Goal: Information Seeking & Learning: Learn about a topic

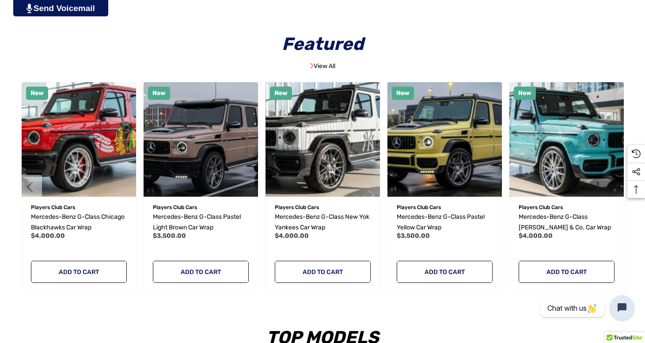
scroll to position [488, 0]
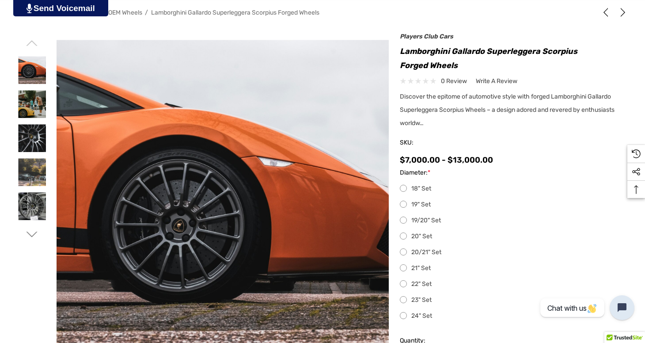
click at [405, 205] on label "19" Set" at bounding box center [514, 204] width 228 height 11
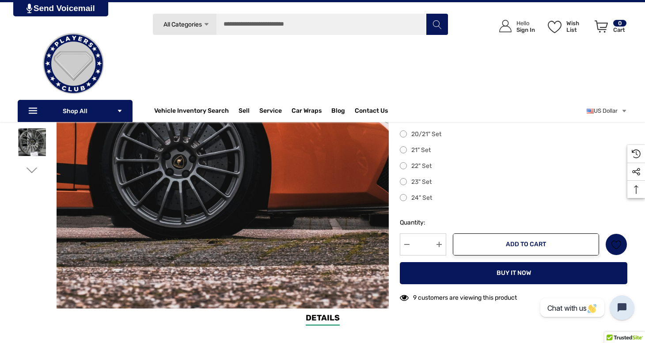
scroll to position [201, 0]
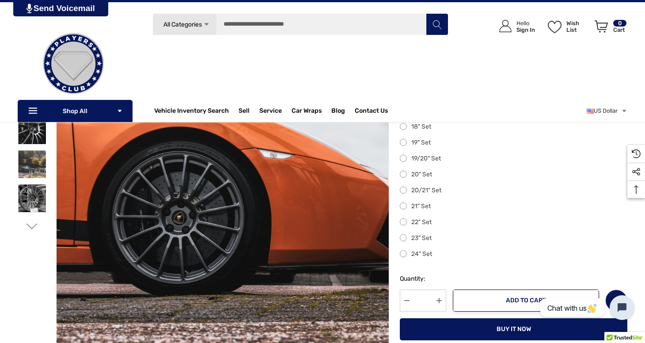
click at [404, 241] on label "23" Set" at bounding box center [514, 238] width 228 height 11
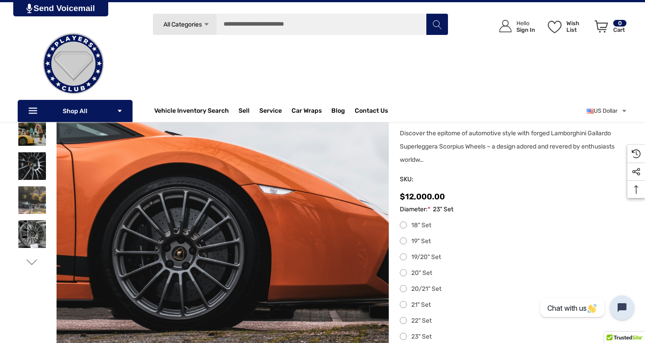
scroll to position [101, 0]
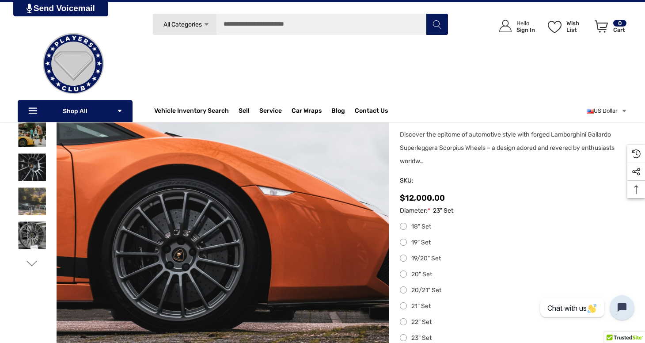
click at [405, 244] on label "19" Set" at bounding box center [514, 242] width 228 height 11
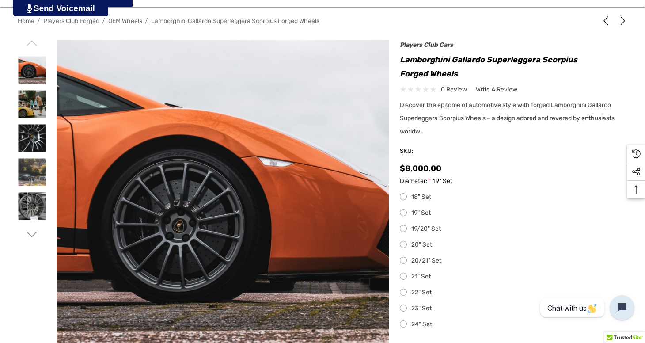
scroll to position [0, 0]
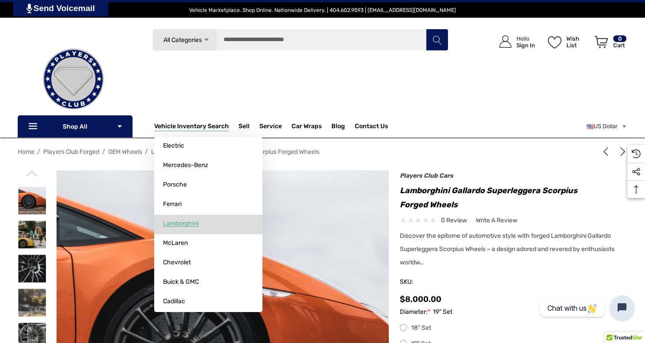
click at [188, 227] on span "Lamborghini" at bounding box center [180, 224] width 35 height 8
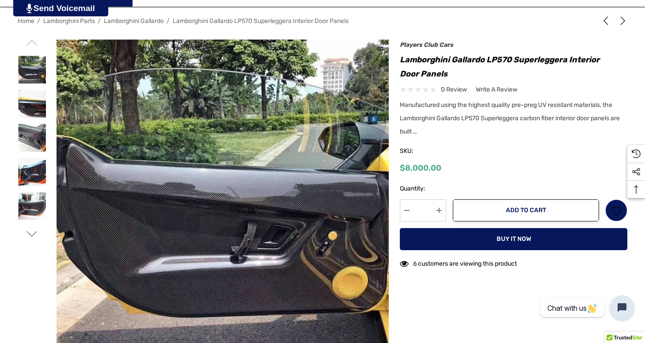
scroll to position [152, 0]
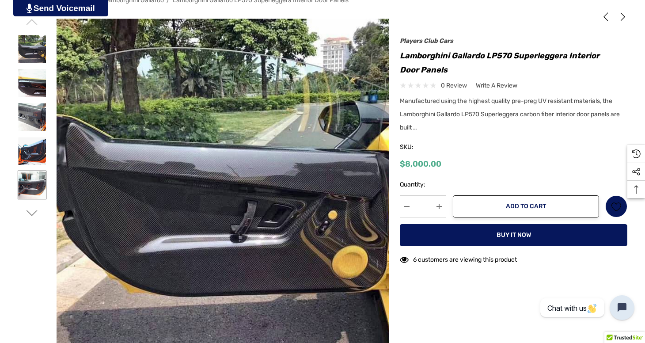
click at [29, 177] on img at bounding box center [32, 185] width 28 height 28
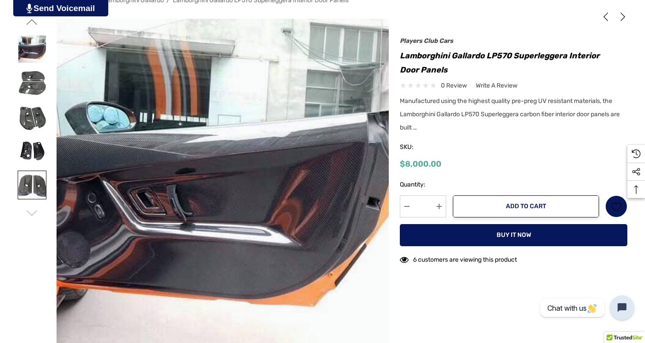
click at [35, 189] on img at bounding box center [32, 185] width 28 height 28
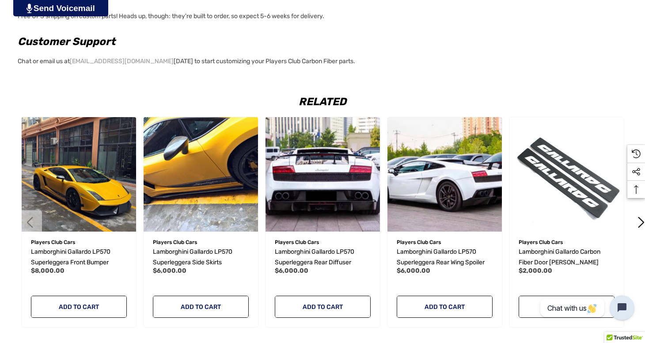
scroll to position [888, 0]
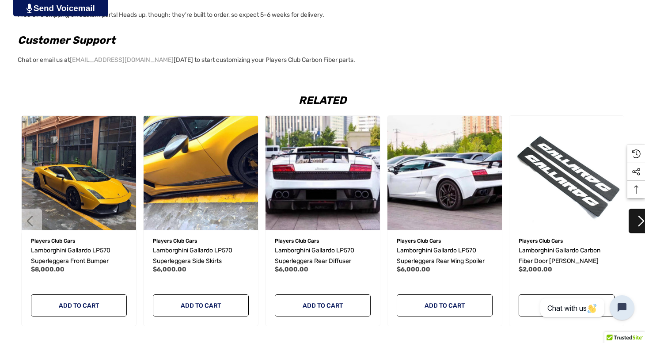
click at [643, 222] on button "Next" at bounding box center [641, 221] width 24 height 24
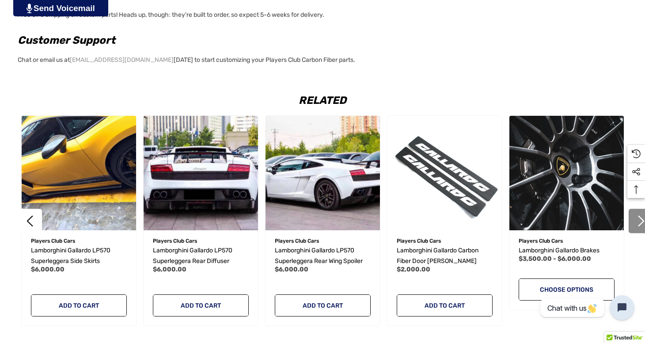
click at [642, 222] on button "Next" at bounding box center [641, 221] width 24 height 24
click at [634, 224] on button "Next" at bounding box center [641, 221] width 24 height 24
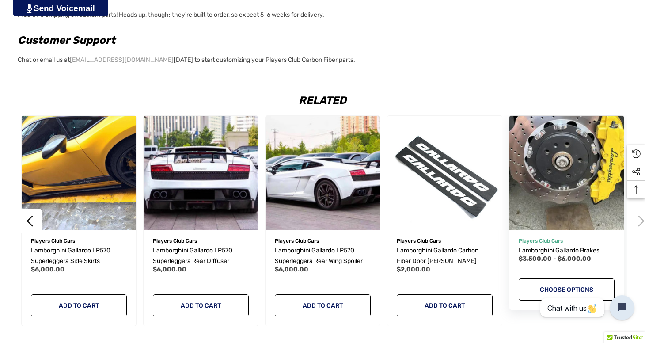
click at [593, 208] on img "Lamborghini Gallardo Brakes,Price range from $3,500.00 to $6,000.00\a" at bounding box center [567, 173] width 126 height 126
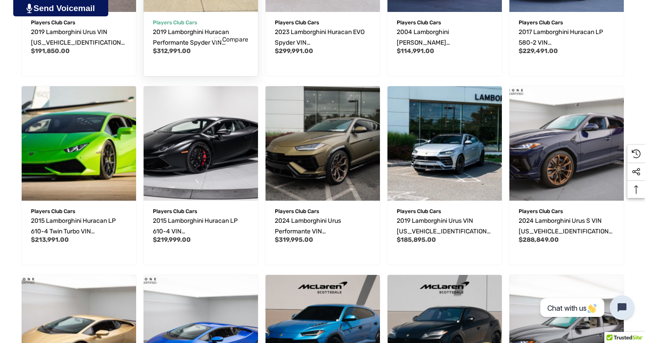
scroll to position [408, 0]
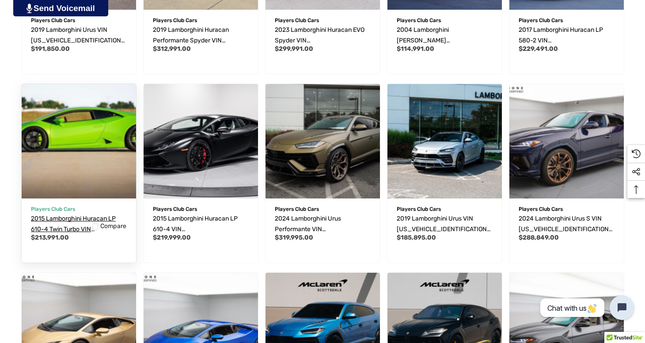
click at [66, 218] on span "2015 Lamborghini Huracan LP 610-4 Twin Turbo VIN [US_VEHICLE_IDENTIFICATION_NUM…" at bounding box center [78, 234] width 95 height 39
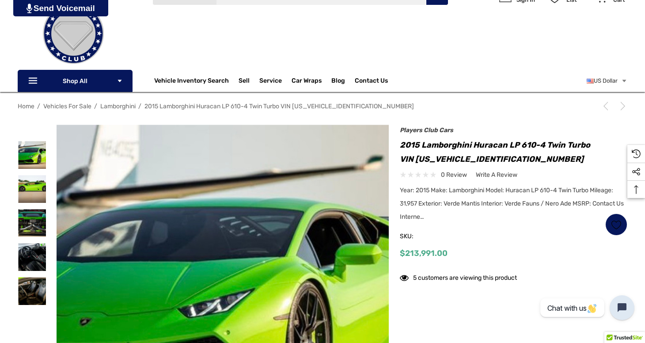
scroll to position [62, 0]
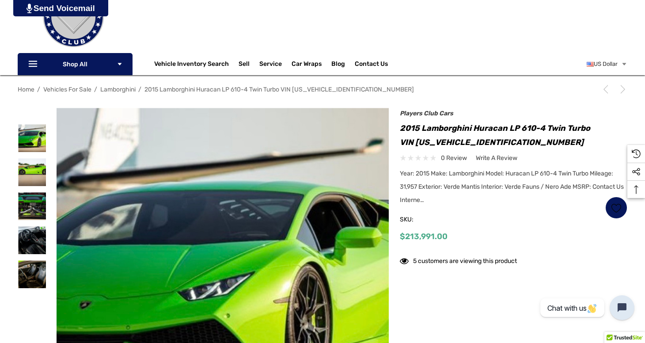
click at [420, 202] on span "Year: 2015 Make: Lamborghini Model: Huracan LP 610-4 Twin Turbo Mileage: 31,957…" at bounding box center [512, 187] width 224 height 34
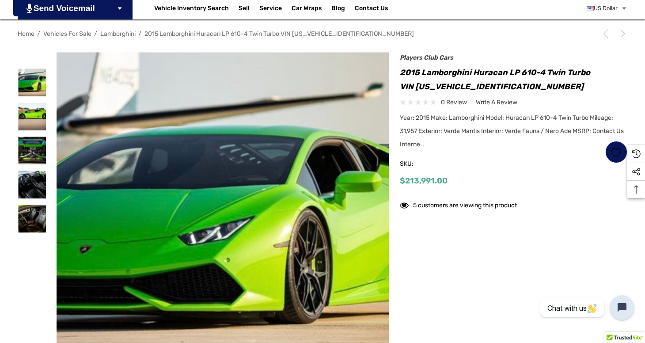
scroll to position [118, 0]
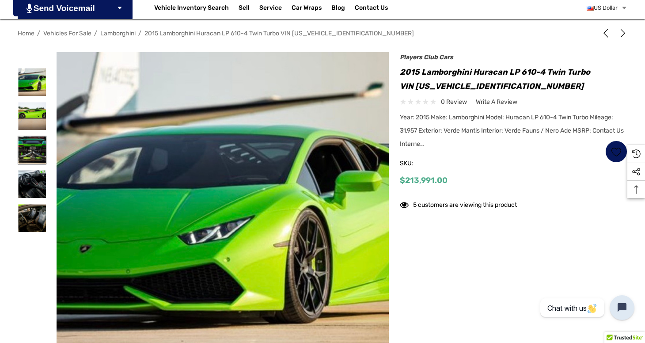
click at [30, 157] on img at bounding box center [32, 150] width 28 height 28
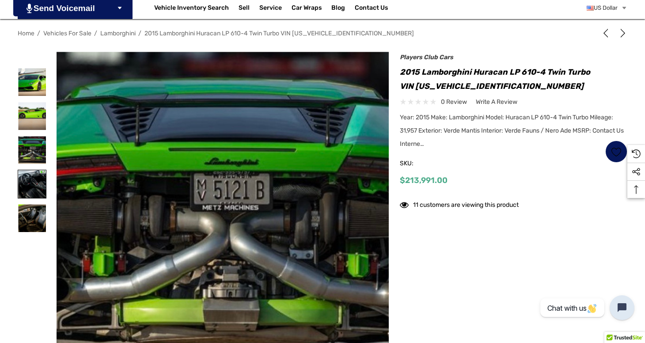
click at [31, 180] on img at bounding box center [32, 184] width 28 height 28
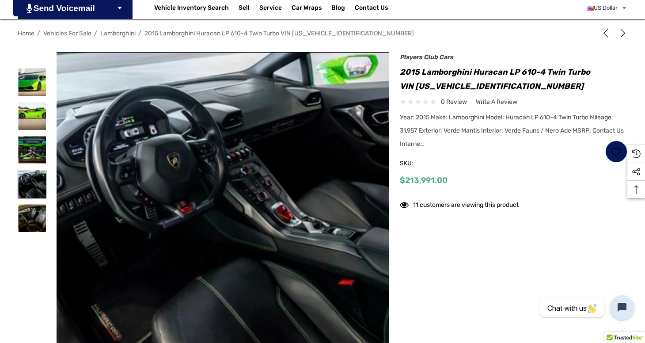
click at [34, 197] on img at bounding box center [32, 184] width 28 height 28
click at [35, 218] on img at bounding box center [32, 218] width 28 height 28
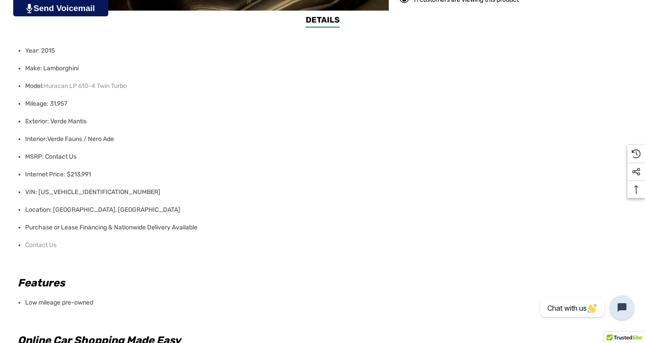
scroll to position [503, 0]
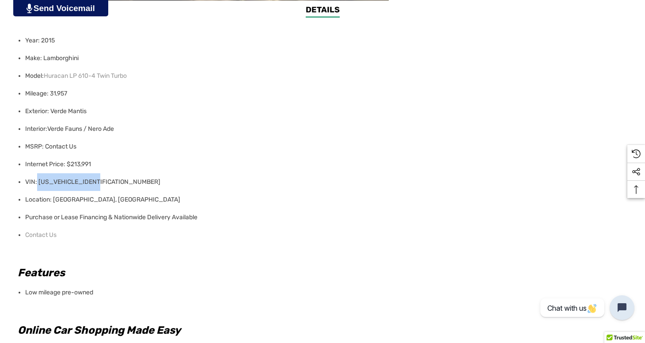
drag, startPoint x: 106, startPoint y: 182, endPoint x: 37, endPoint y: 182, distance: 69.0
click at [37, 182] on li "VIN: ZHWUC1ZF7FLA03405" at bounding box center [323, 182] width 597 height 18
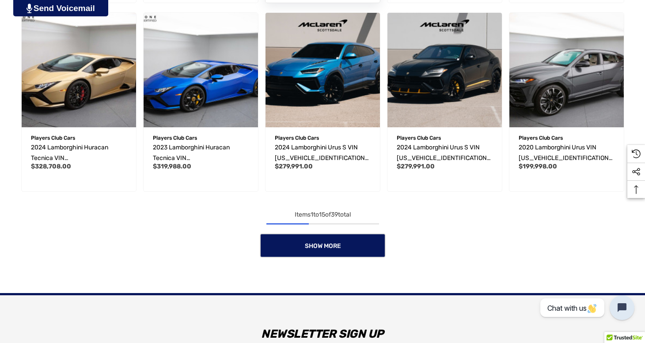
scroll to position [669, 0]
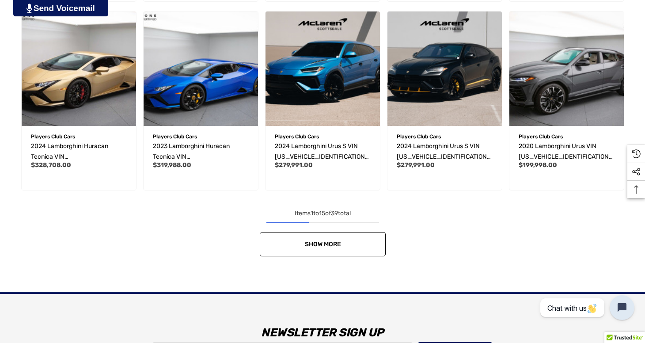
click at [339, 251] on link "Show More" at bounding box center [323, 244] width 126 height 24
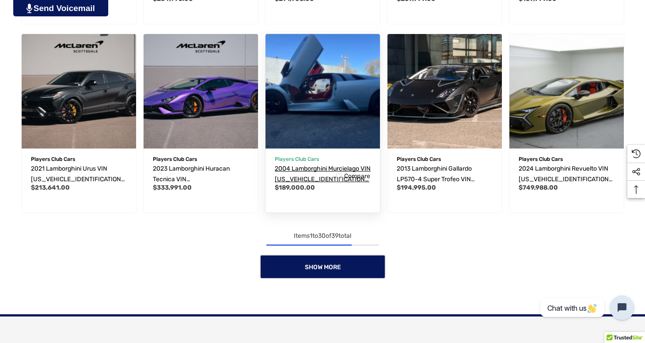
scroll to position [1215, 0]
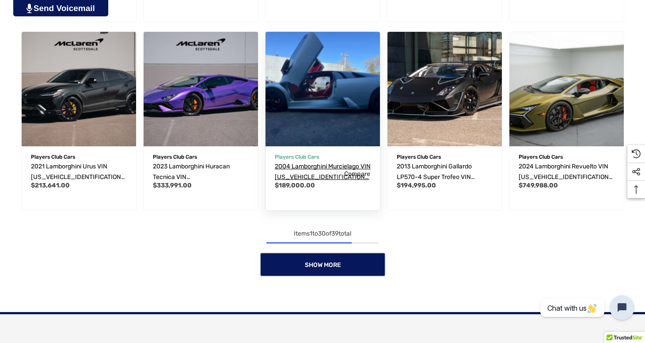
click at [299, 168] on span "2004 Lamborghini Murcielago VIN [US_VEHICLE_IDENTIFICATION_NUMBER]" at bounding box center [323, 177] width 96 height 29
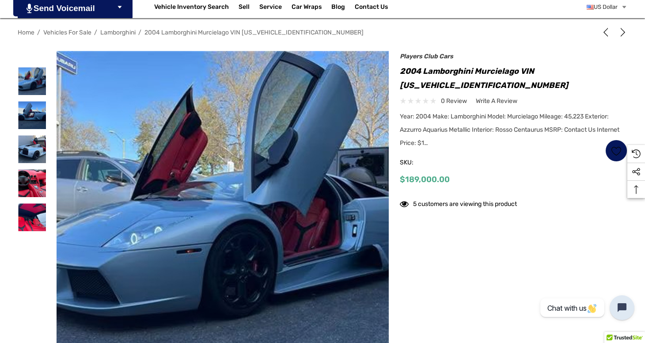
scroll to position [120, 0]
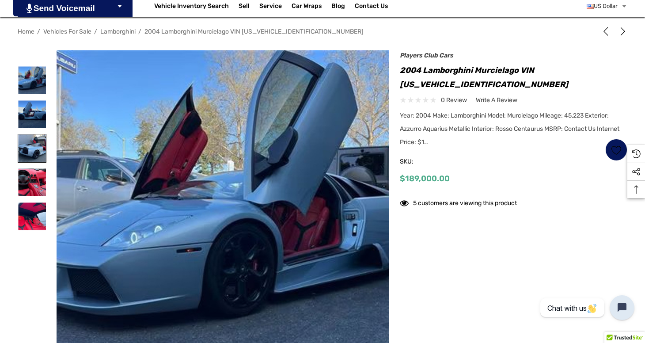
click at [31, 144] on img at bounding box center [32, 148] width 28 height 28
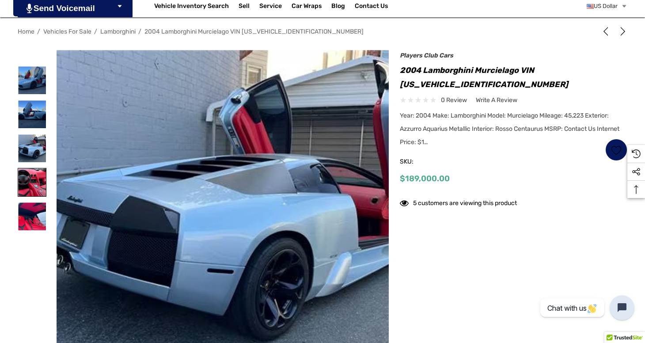
click at [35, 172] on img at bounding box center [32, 182] width 28 height 28
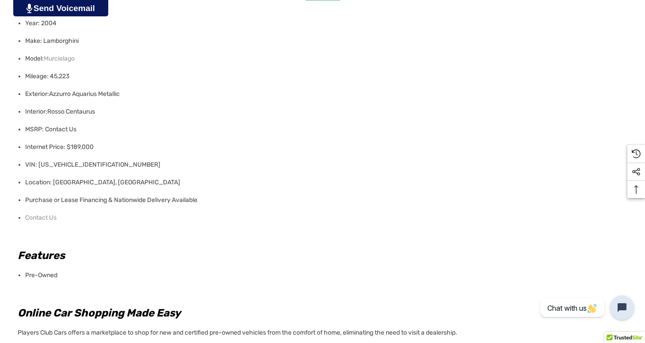
scroll to position [525, 0]
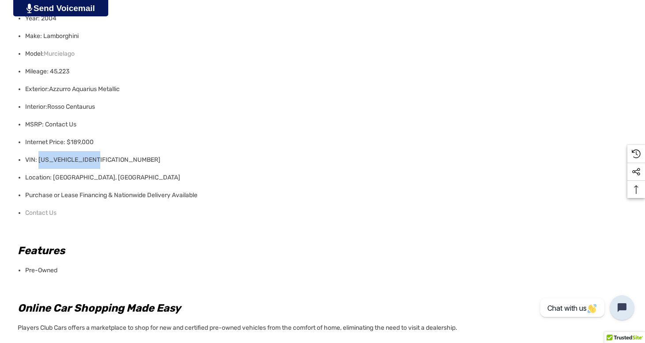
drag, startPoint x: 111, startPoint y: 163, endPoint x: 39, endPoint y: 164, distance: 71.2
click at [39, 164] on li "VIN: ZHWBU16S24LA00964" at bounding box center [323, 160] width 597 height 18
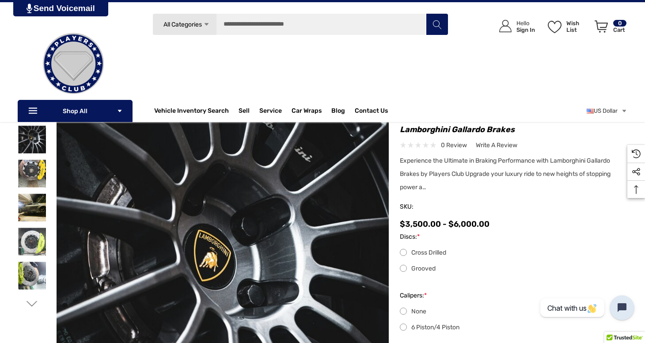
scroll to position [51, 0]
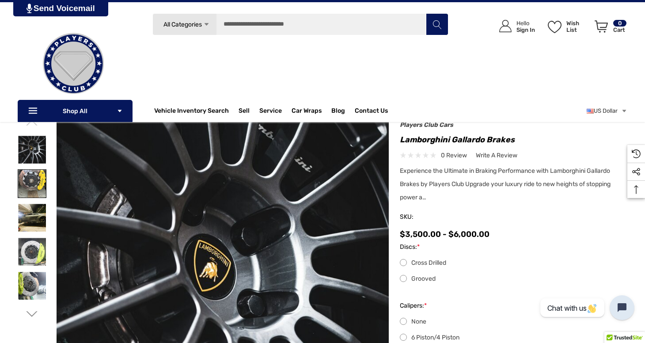
click at [37, 184] on img at bounding box center [32, 184] width 28 height 28
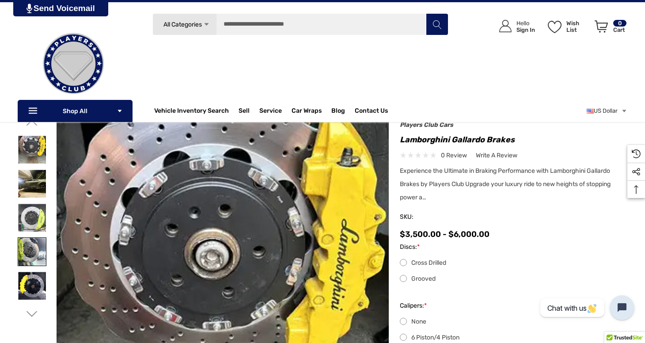
click at [29, 247] on img at bounding box center [32, 252] width 28 height 28
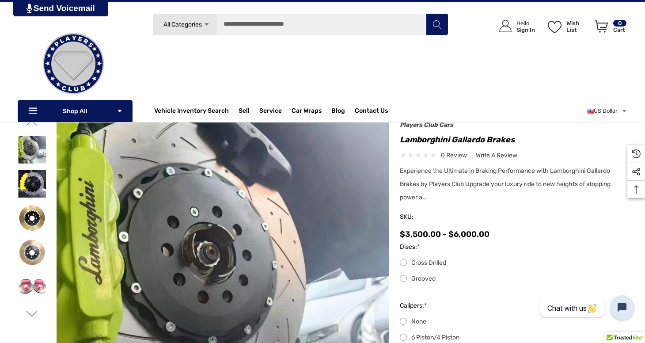
scroll to position [0, 0]
